Goal: Navigation & Orientation: Understand site structure

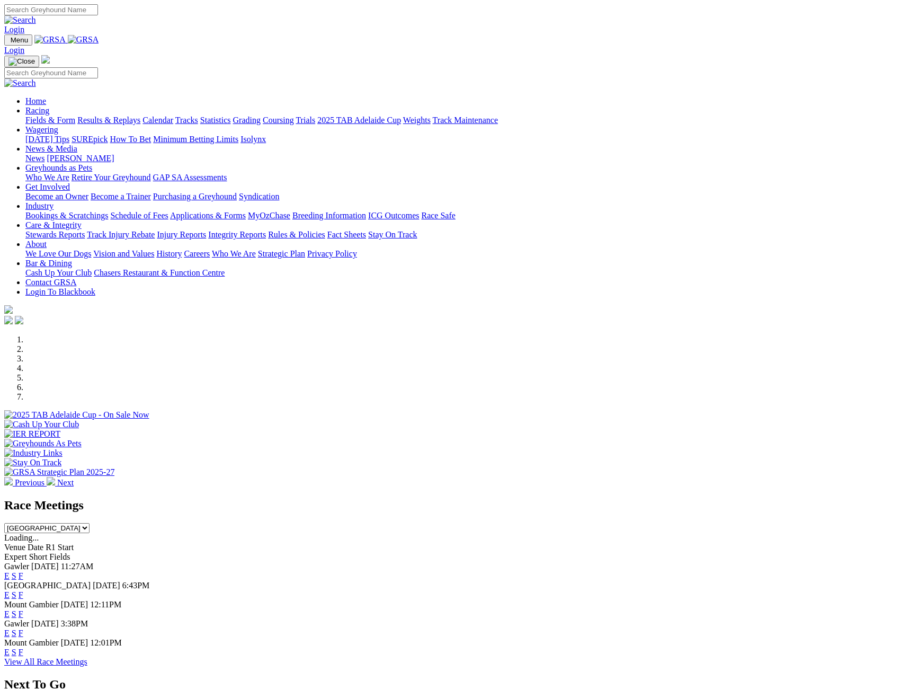
click at [45, 154] on link "News" at bounding box center [34, 158] width 19 height 9
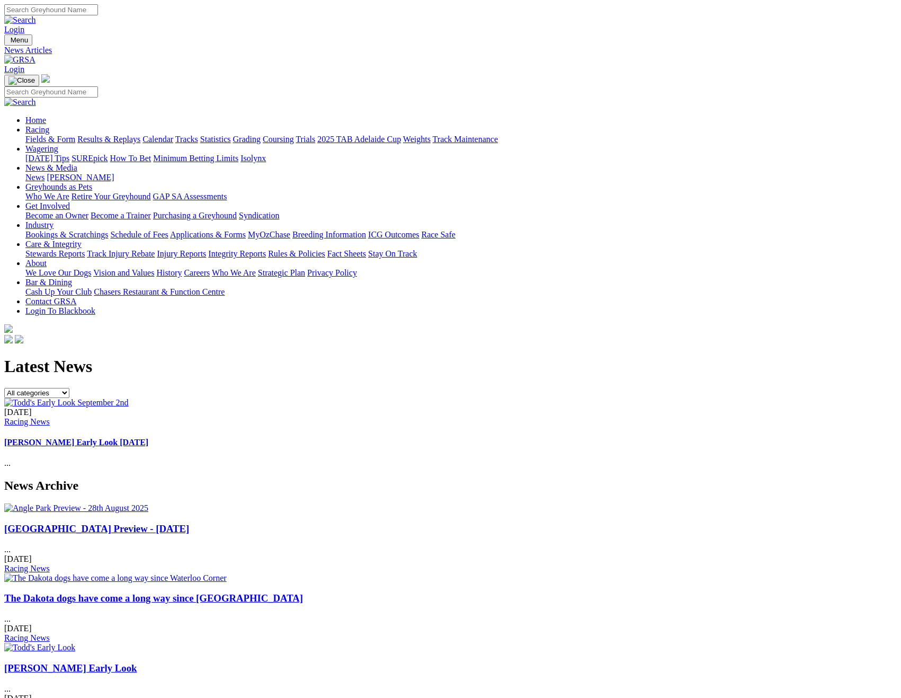
click at [82, 240] on link "Care & Integrity" at bounding box center [53, 244] width 56 height 9
click at [76, 297] on link "Contact GRSA" at bounding box center [50, 301] width 51 height 9
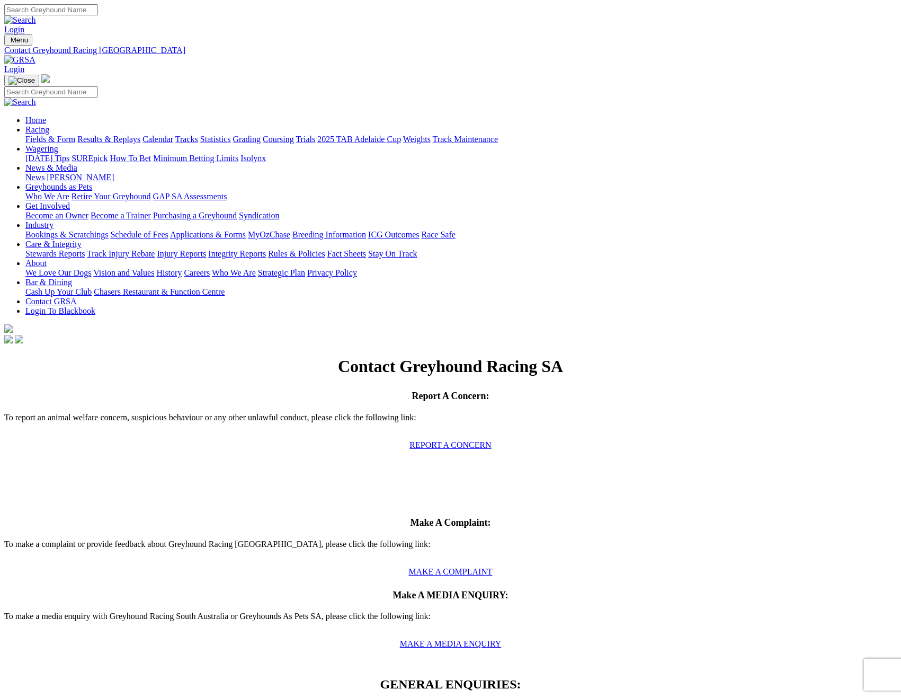
click at [256, 268] on link "Who We Are" at bounding box center [234, 272] width 44 height 9
